Goal: Task Accomplishment & Management: Use online tool/utility

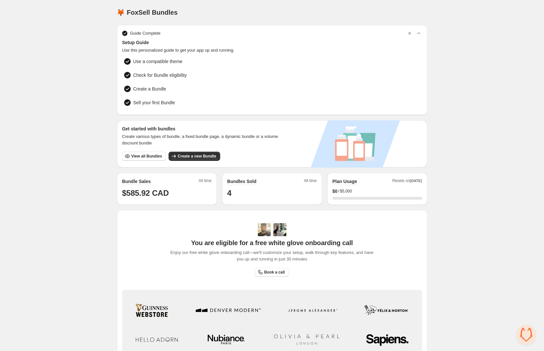
click at [39, 131] on div "Home Bundles Analytics Plan and Billing 🦊 FoxSell Bundles. This page is ready 🦊…" at bounding box center [272, 207] width 544 height 414
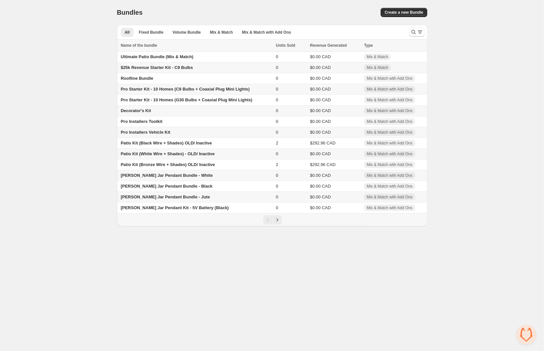
click at [87, 134] on div "Home Bundles Analytics Plan and Billing Bundles. This page is ready Bundles Cre…" at bounding box center [272, 113] width 544 height 226
click at [241, 101] on span "Pro Starter Kit - 10 Homes (G30 Bulbs + Coaxial Plug Mini Lights)" at bounding box center [187, 99] width 132 height 5
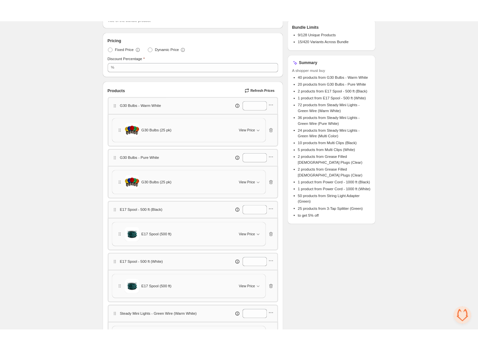
scroll to position [101, 0]
